Goal: Transaction & Acquisition: Purchase product/service

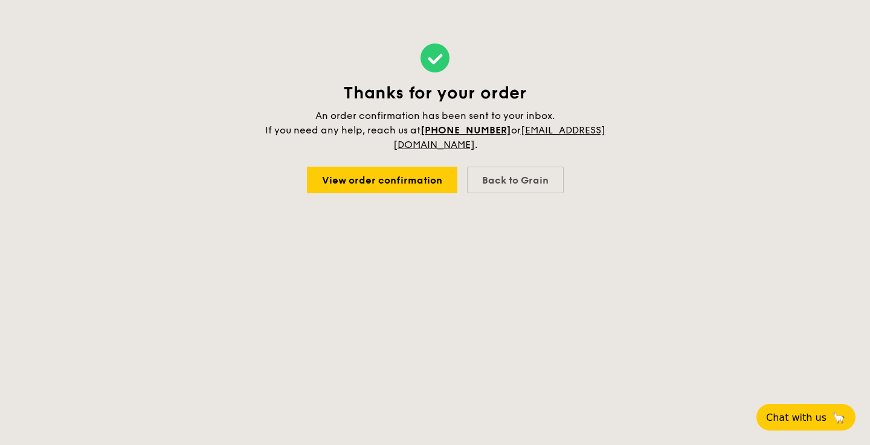
click at [419, 190] on link "View order confirmation" at bounding box center [382, 180] width 150 height 27
click at [498, 175] on div "Back to Grain" at bounding box center [515, 180] width 97 height 27
click at [536, 181] on div "Back to Grain" at bounding box center [515, 180] width 97 height 27
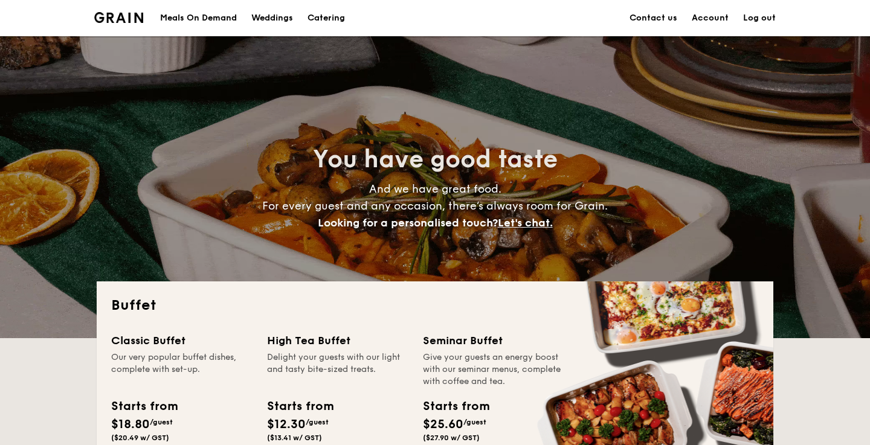
click at [330, 22] on h1 "Catering" at bounding box center [326, 18] width 37 height 36
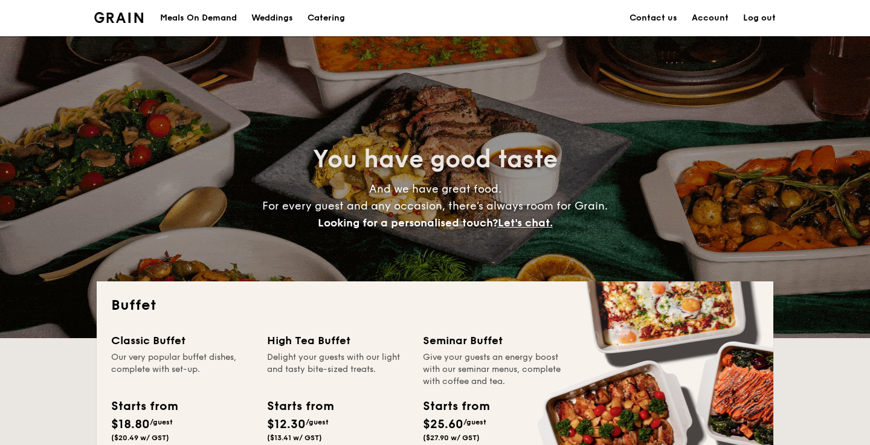
click at [337, 20] on h1 "Catering" at bounding box center [326, 18] width 37 height 36
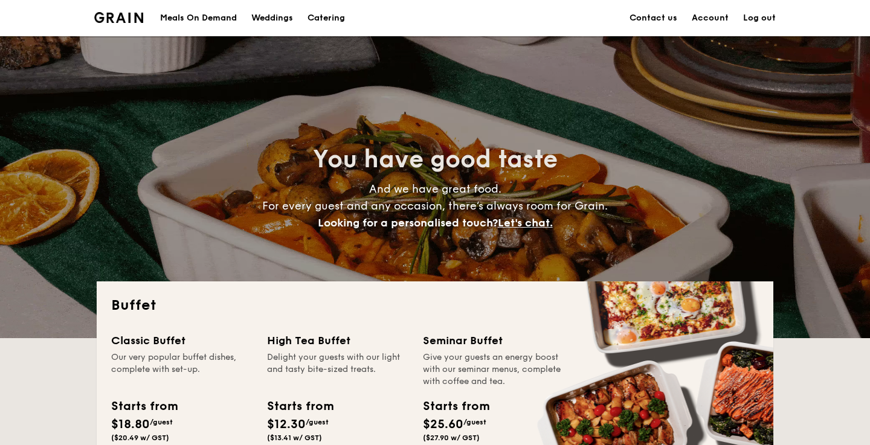
click at [335, 19] on h1 "Catering" at bounding box center [326, 18] width 37 height 36
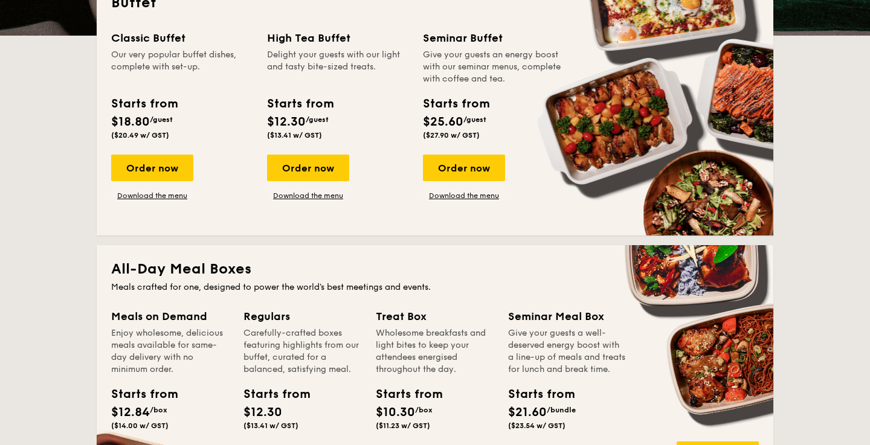
scroll to position [269, 0]
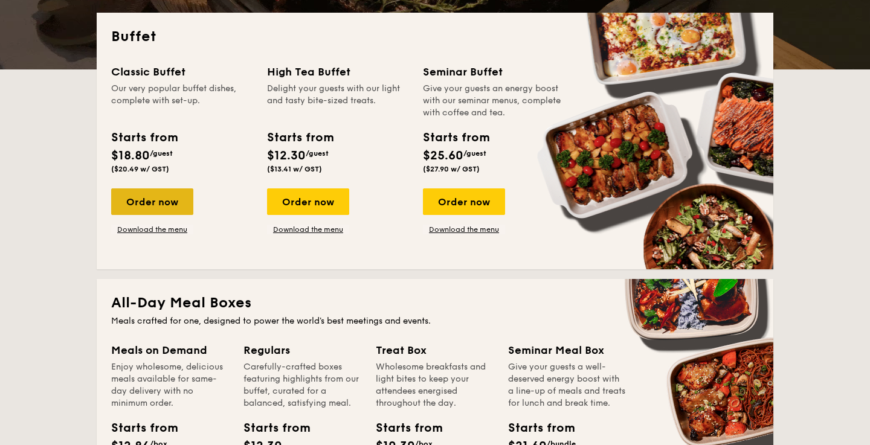
click at [173, 206] on div "Order now" at bounding box center [152, 202] width 82 height 27
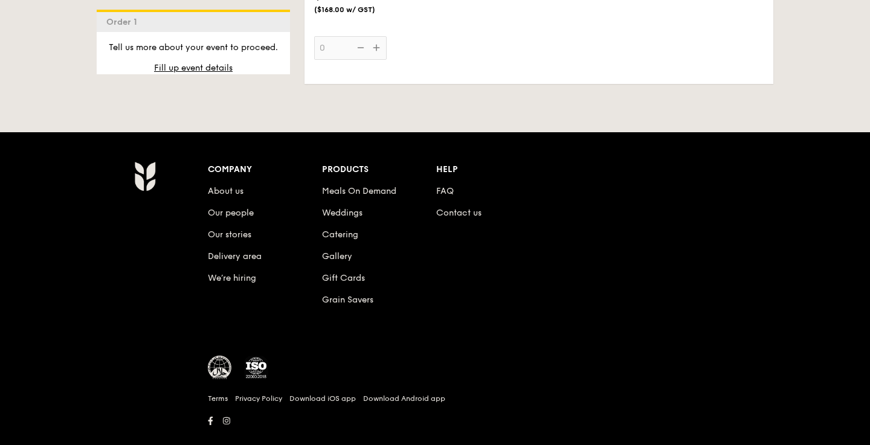
scroll to position [1719, 0]
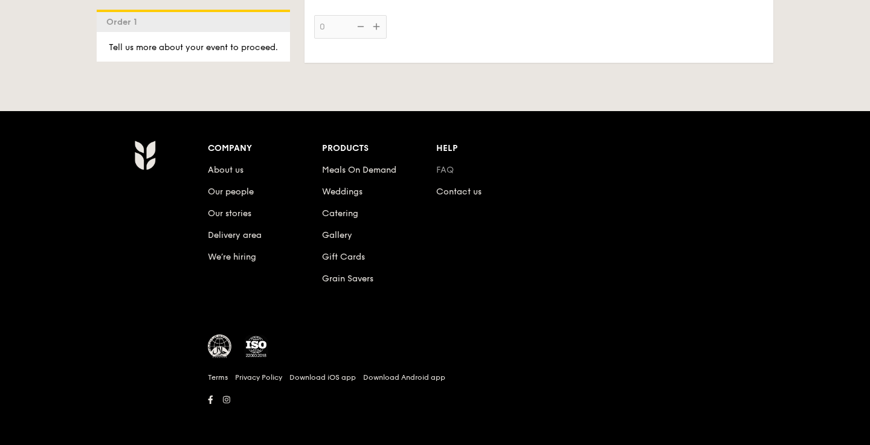
click at [444, 171] on link "FAQ" at bounding box center [445, 170] width 18 height 10
